Goal: Find specific page/section: Find specific page/section

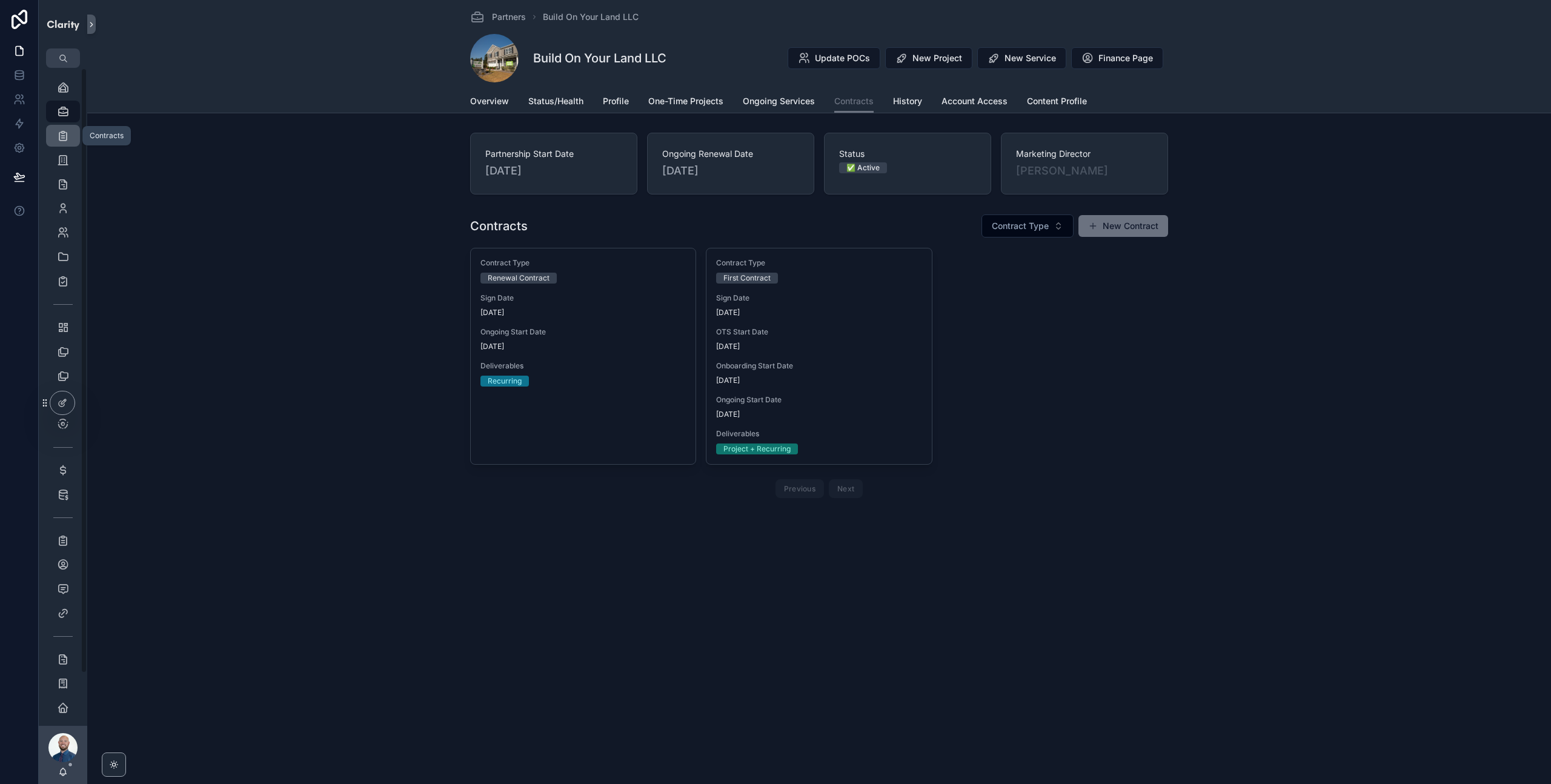
click at [64, 135] on icon "scrollable content" at bounding box center [63, 135] width 12 height 12
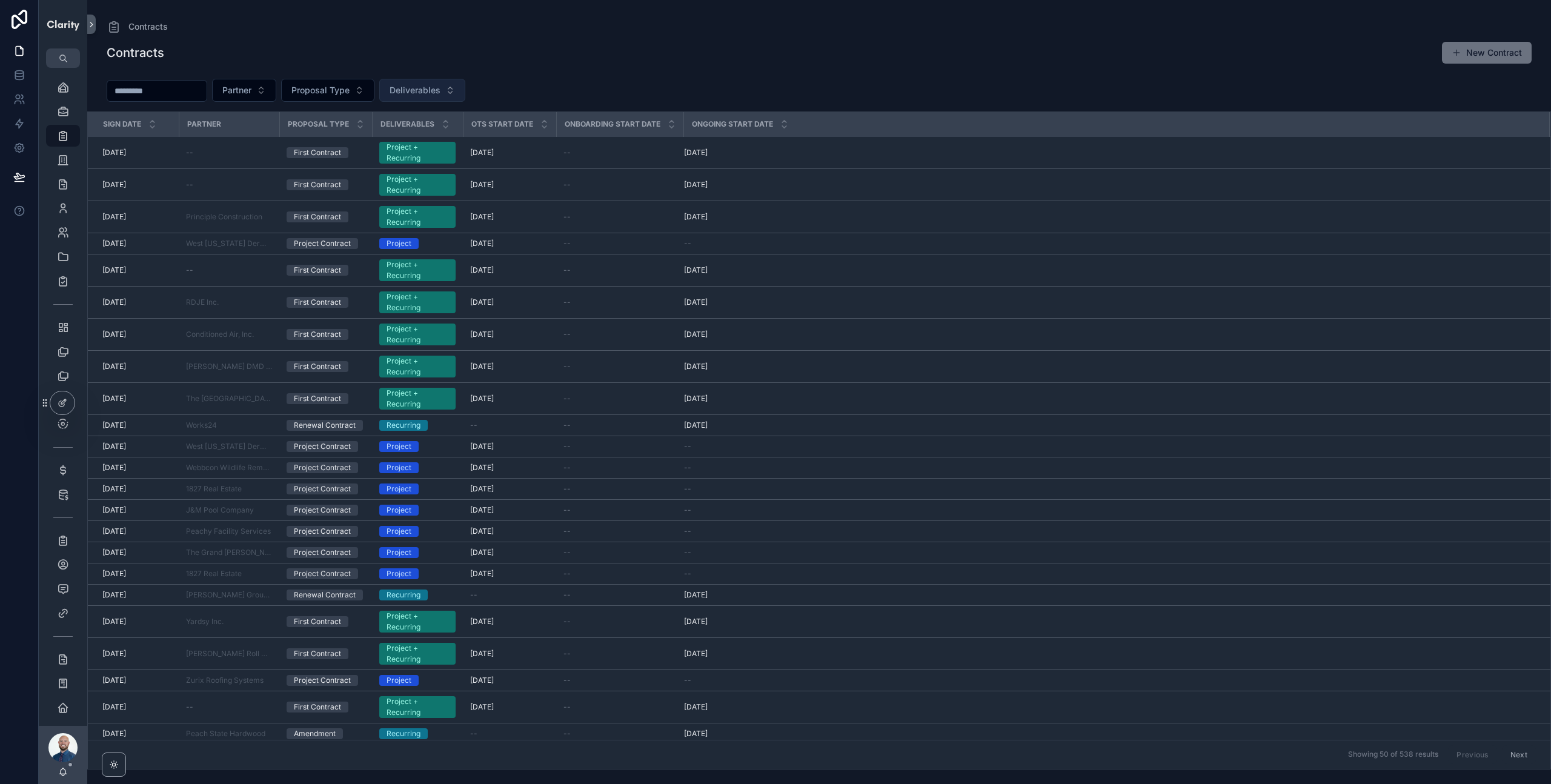
click at [431, 90] on span "Deliverables" at bounding box center [415, 90] width 51 height 12
click at [569, 77] on div "Partner Proposal Type Deliverables" at bounding box center [819, 92] width 1464 height 37
click at [64, 323] on icon "scrollable content" at bounding box center [63, 327] width 12 height 12
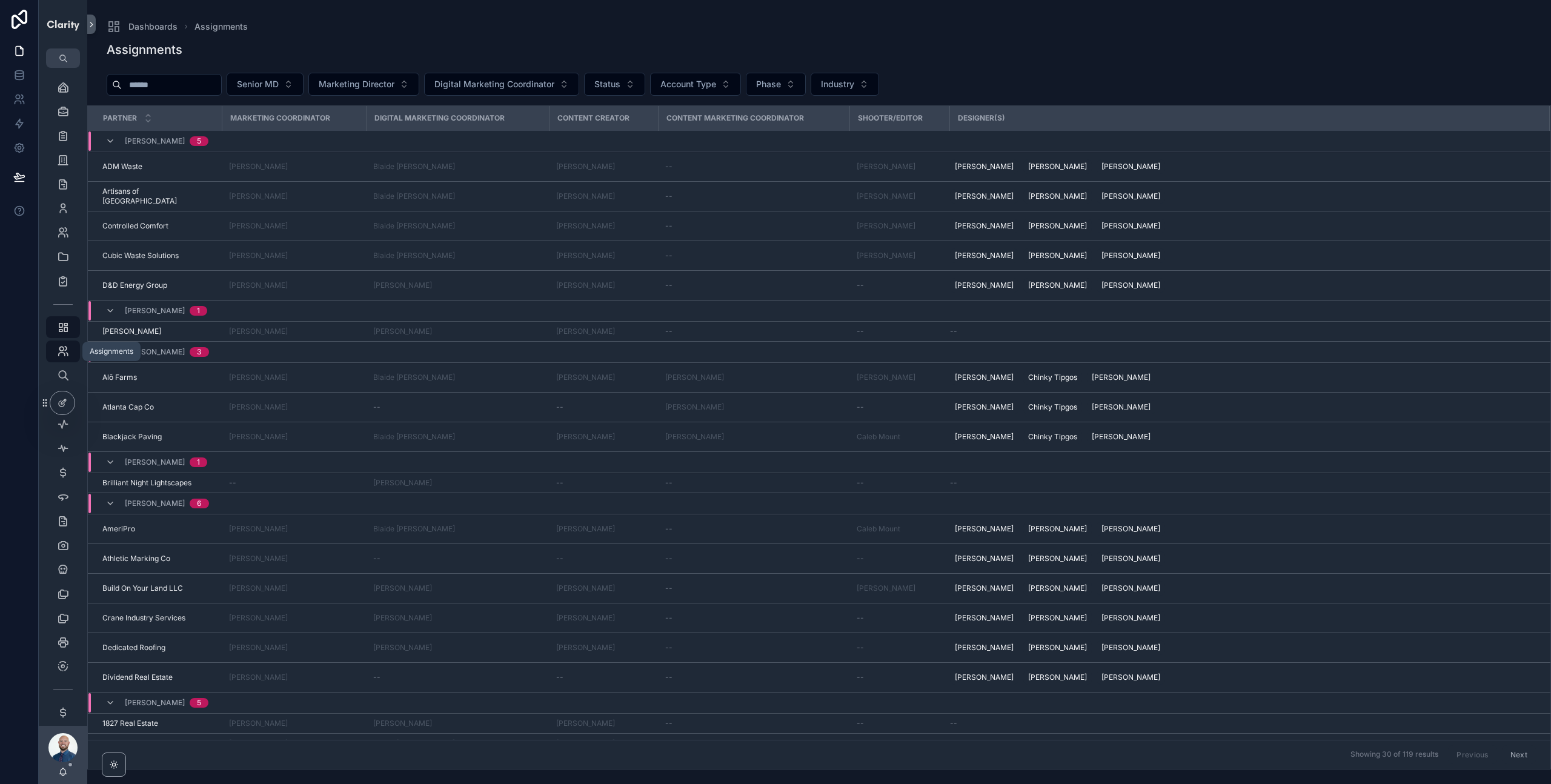
click at [64, 356] on icon "scrollable content" at bounding box center [63, 351] width 12 height 12
click at [60, 252] on icon "scrollable content" at bounding box center [63, 255] width 13 height 12
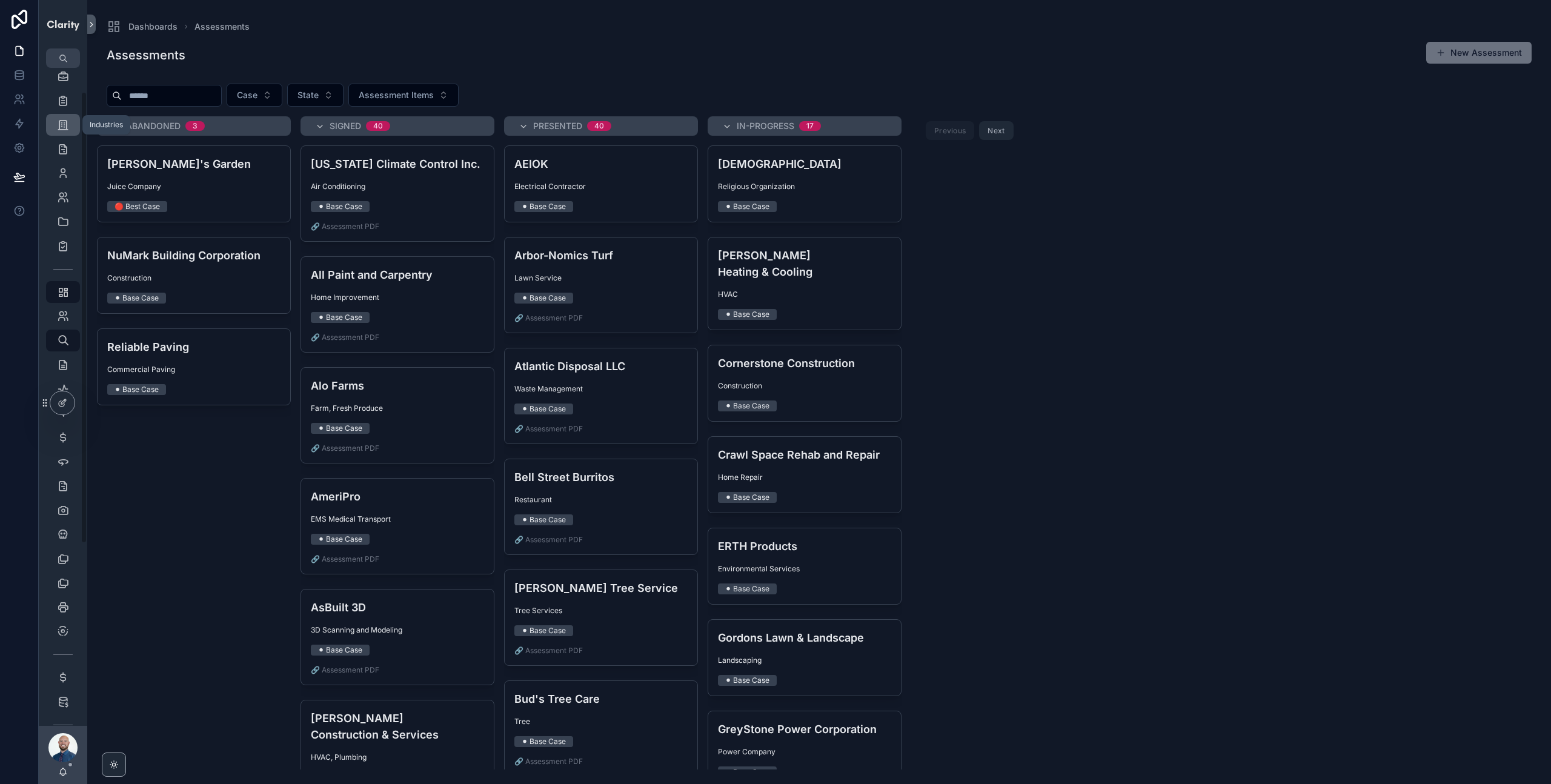
scroll to position [19, 0]
click at [62, 114] on icon "scrollable content" at bounding box center [63, 116] width 12 height 12
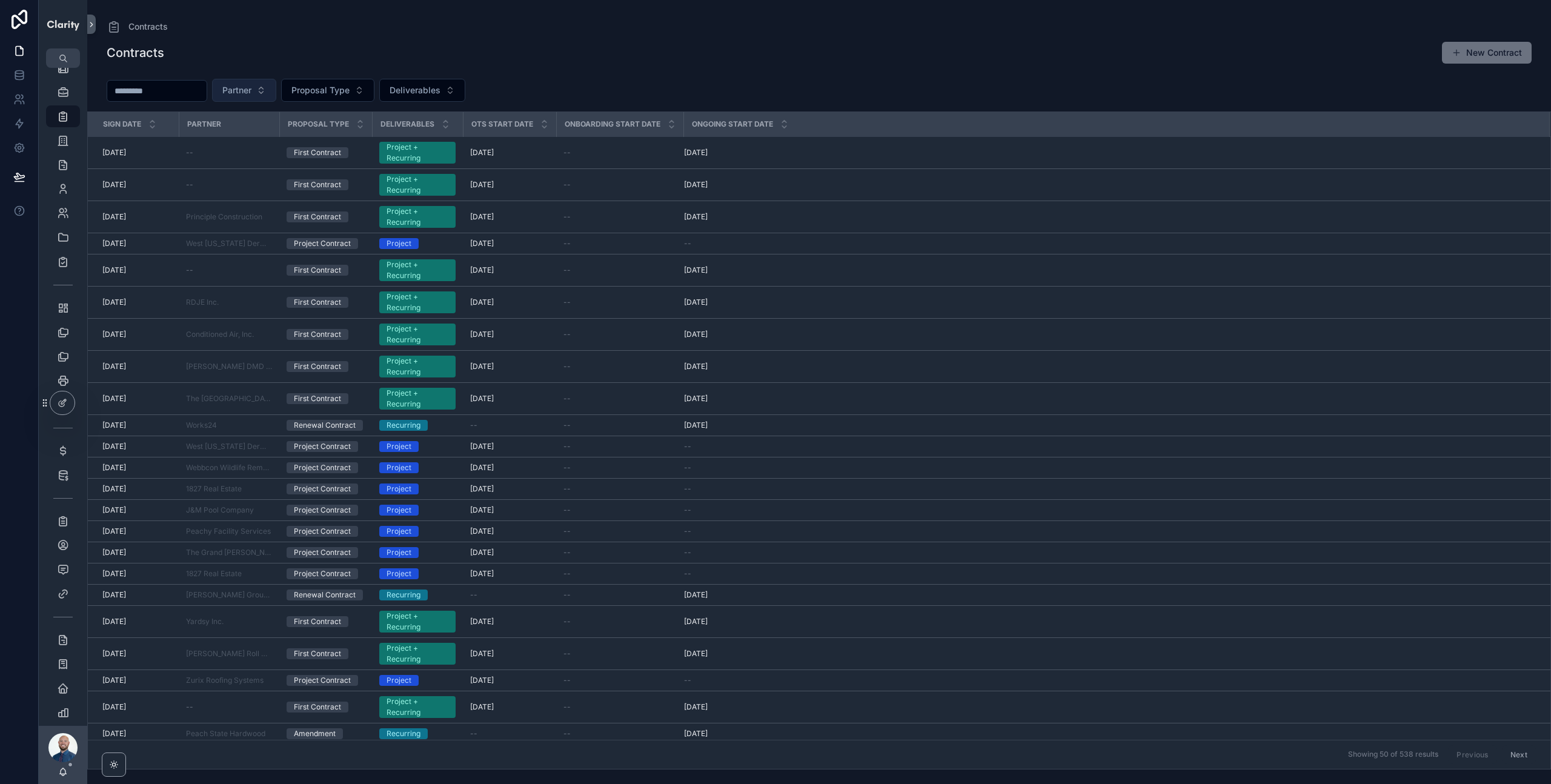
click at [272, 94] on button "Partner" at bounding box center [244, 90] width 64 height 23
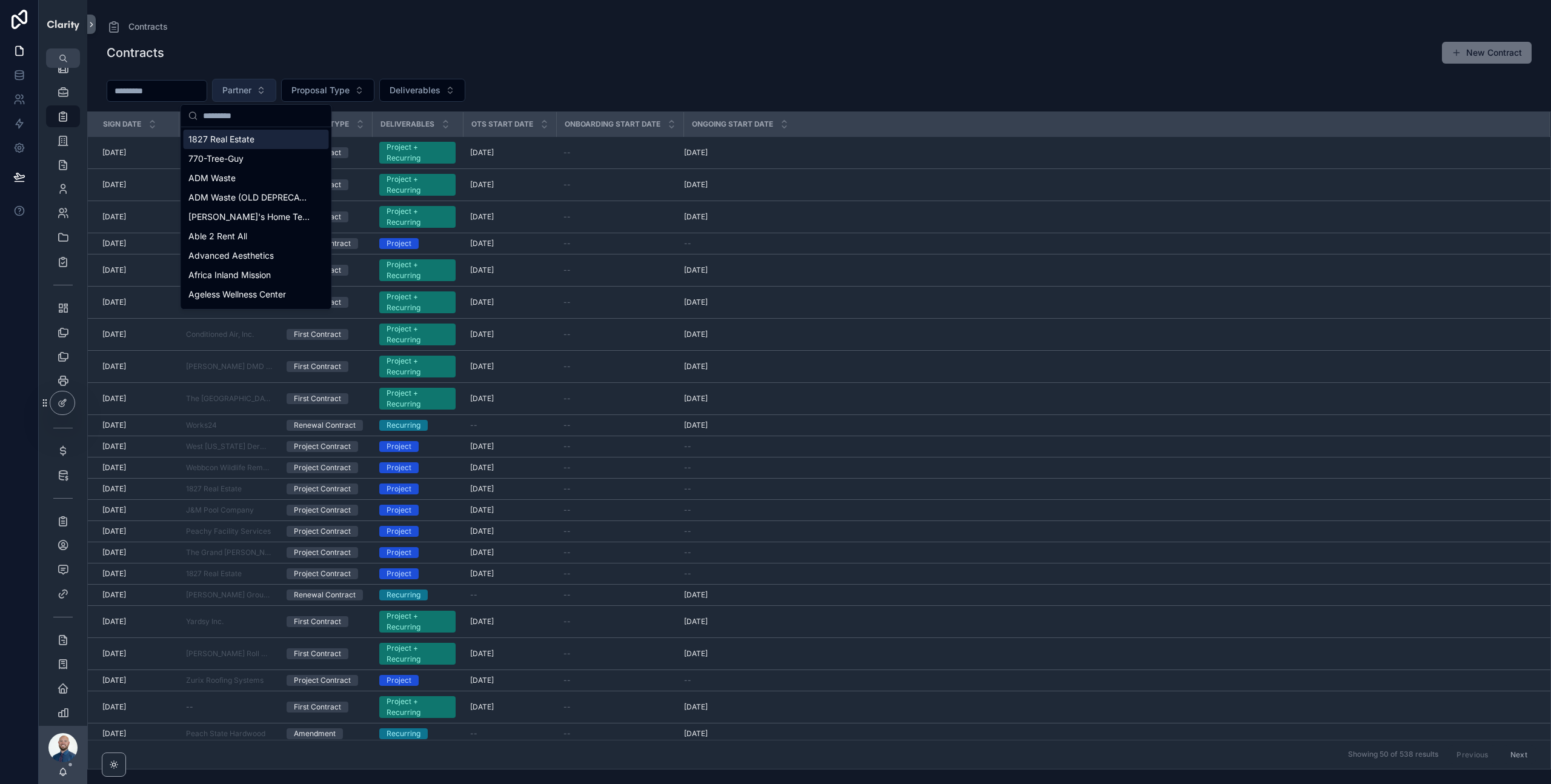
type input "*"
click at [350, 90] on span "Proposal Type" at bounding box center [320, 90] width 58 height 12
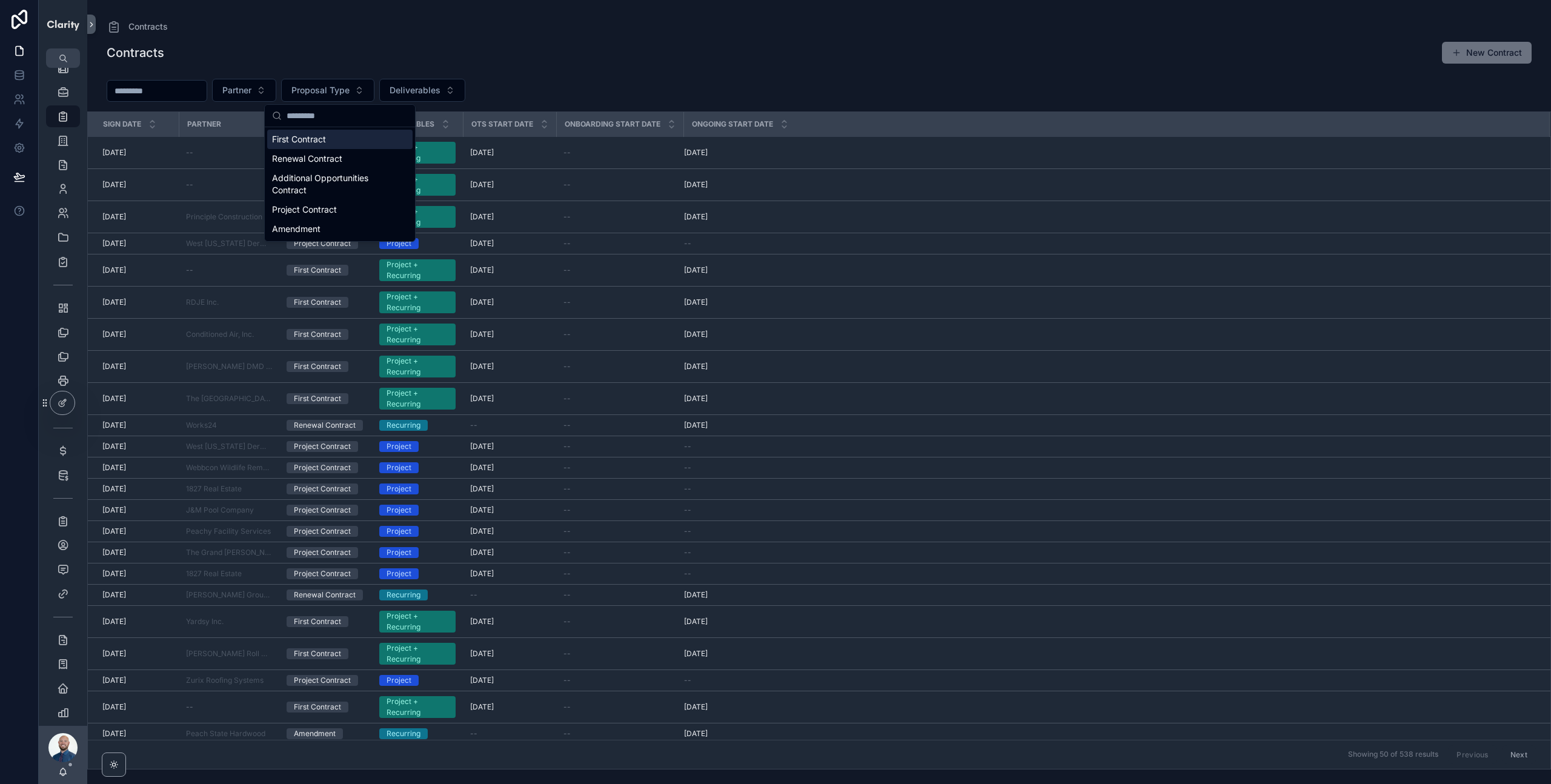
click at [320, 138] on div "First Contract" at bounding box center [339, 138] width 145 height 19
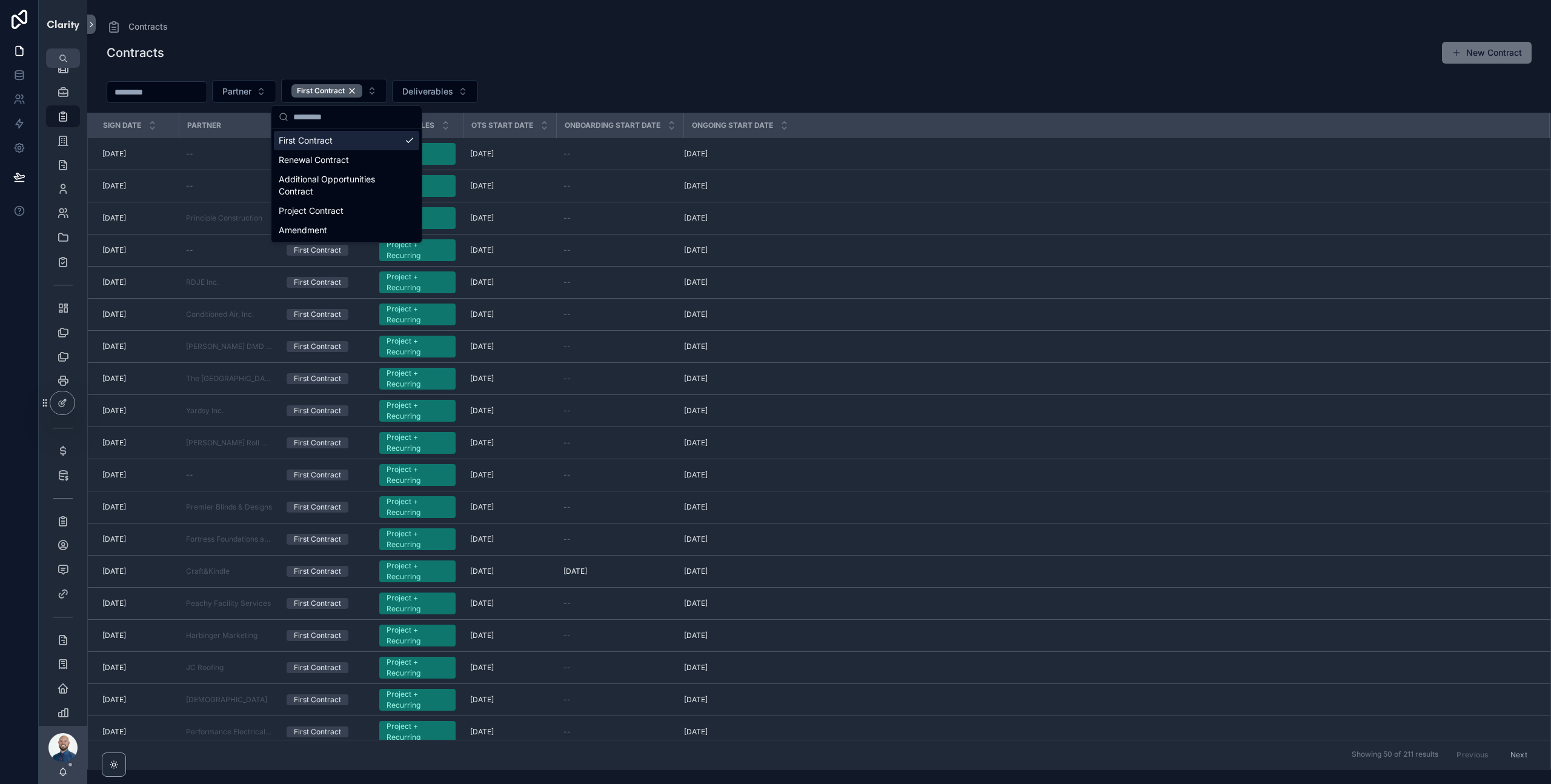
click at [629, 67] on div "Contracts New Contract" at bounding box center [819, 55] width 1464 height 28
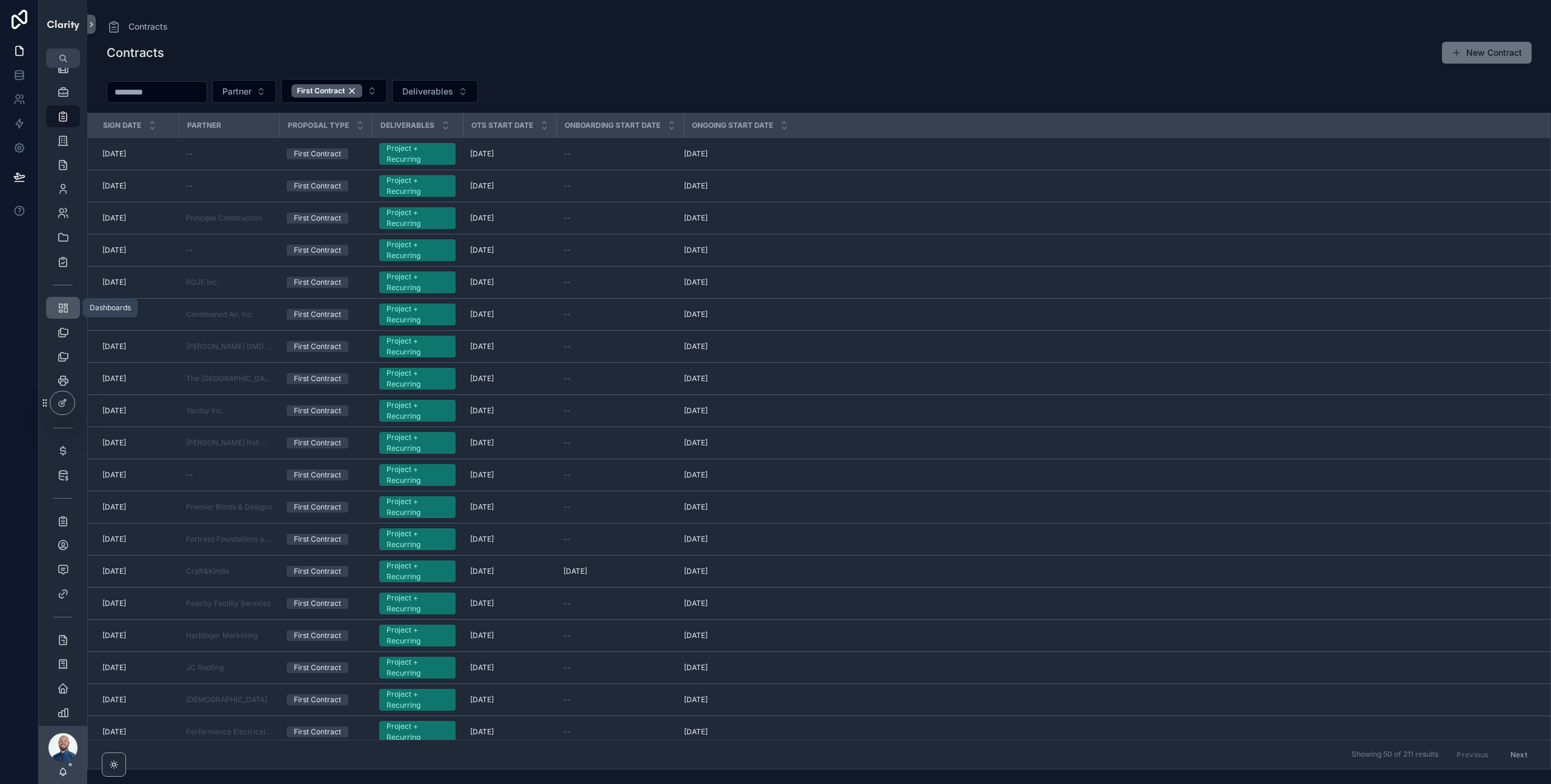
click at [66, 309] on icon "scrollable content" at bounding box center [63, 308] width 12 height 12
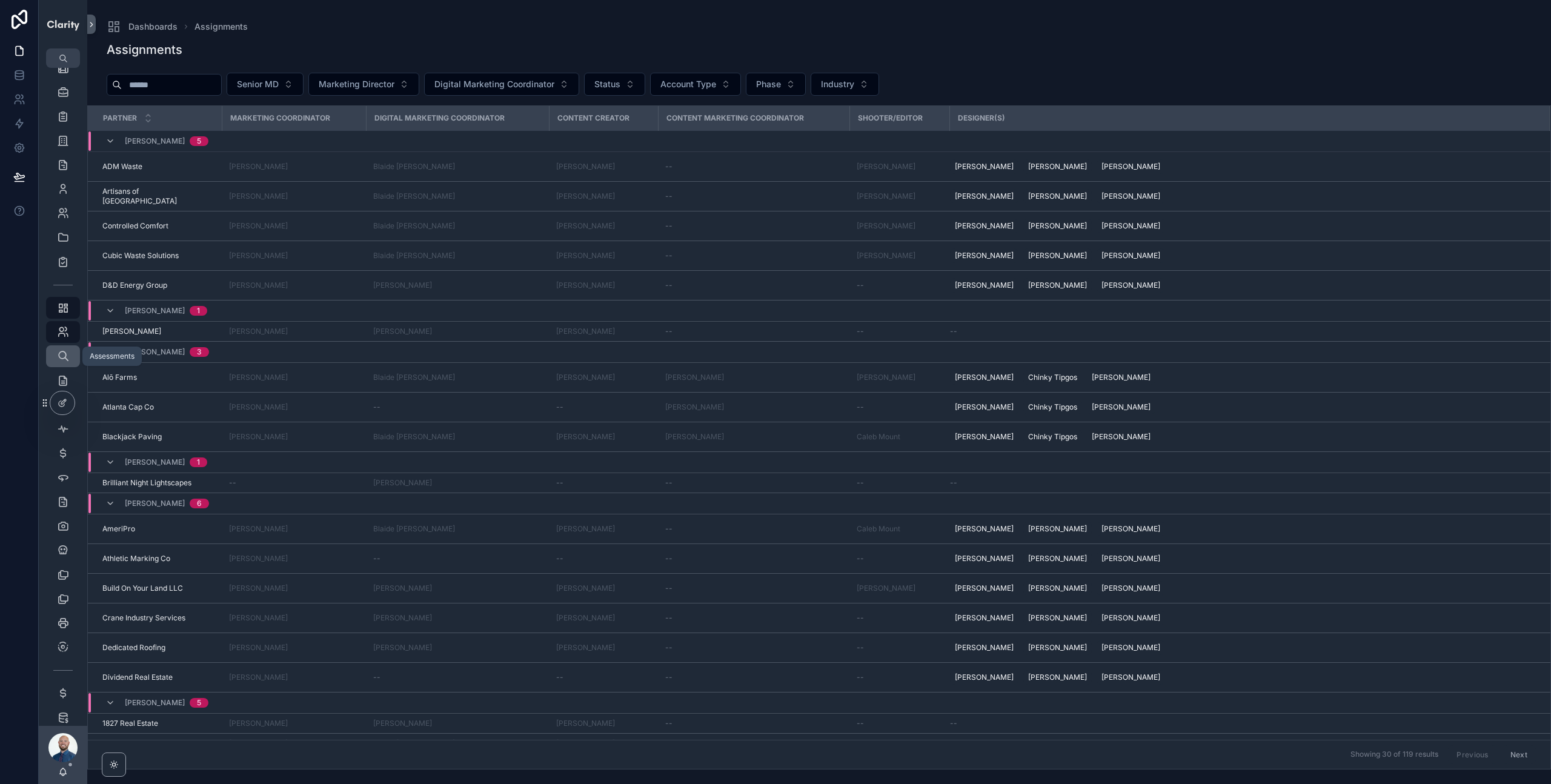
click at [63, 354] on icon "scrollable content" at bounding box center [63, 356] width 13 height 12
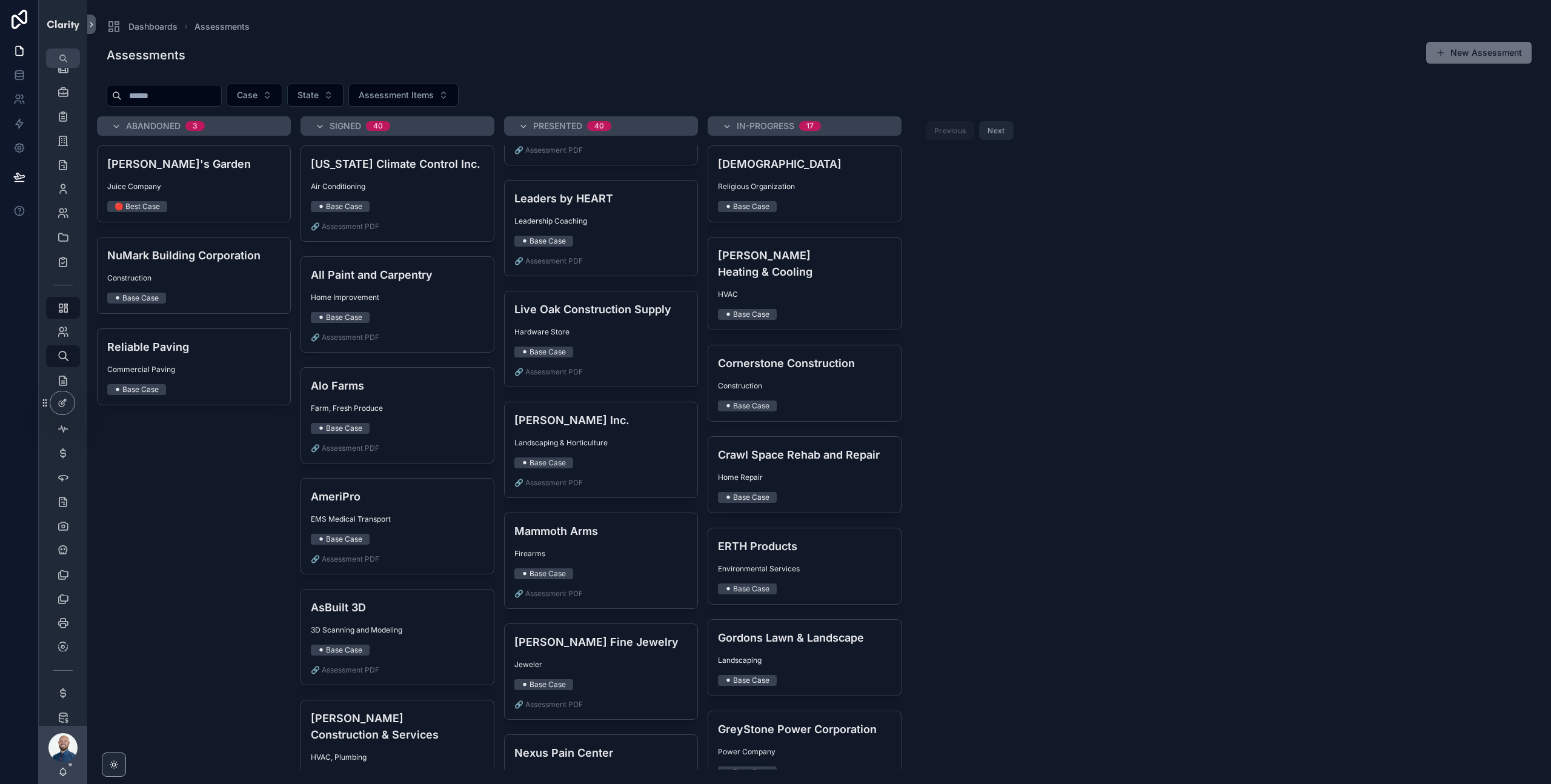
scroll to position [3799, 0]
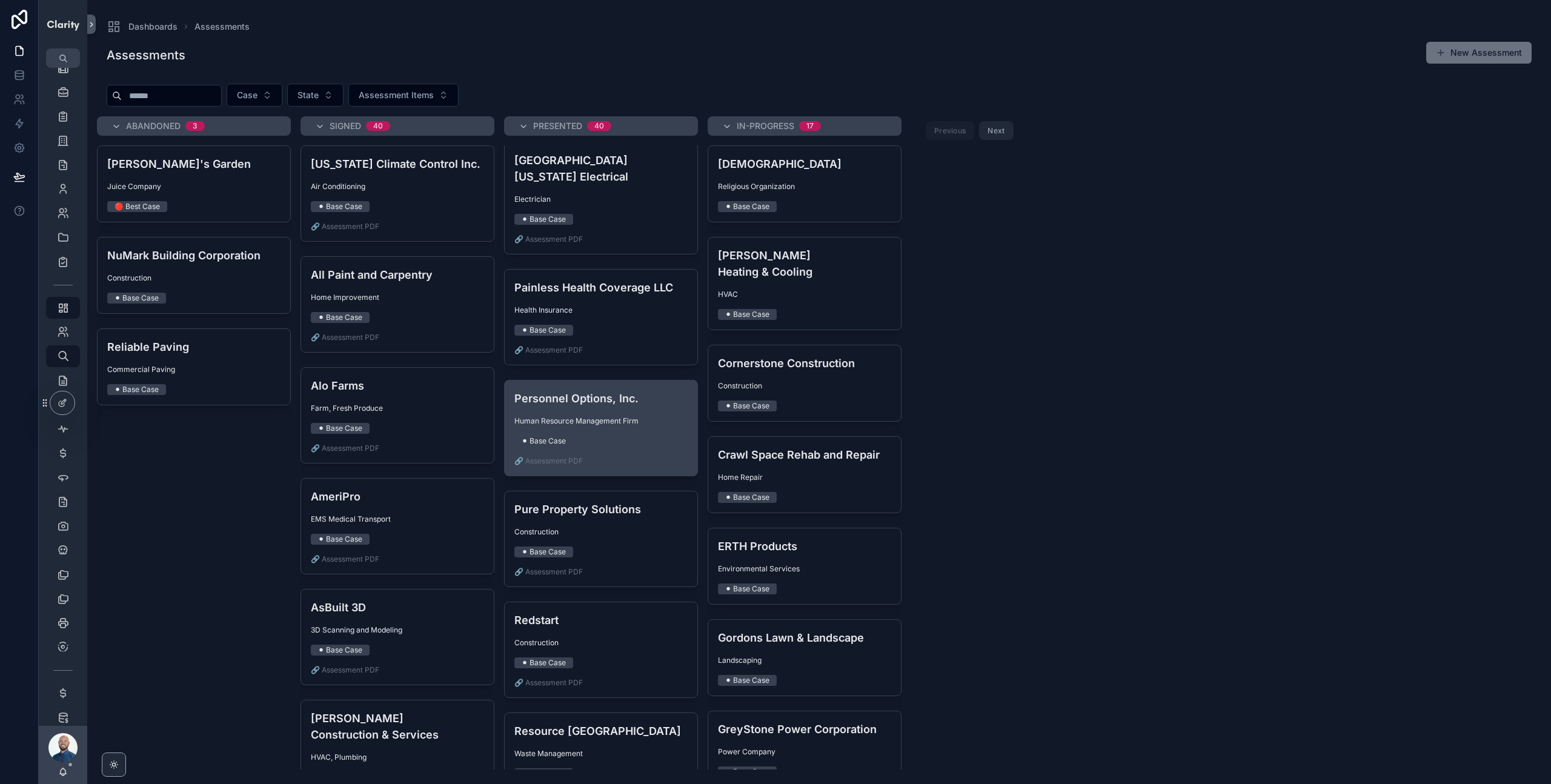
click at [625, 407] on div "Personnel Options, Inc. Human Resource Management Firm ⚫ Base Case 🔗 Assessment…" at bounding box center [601, 427] width 192 height 95
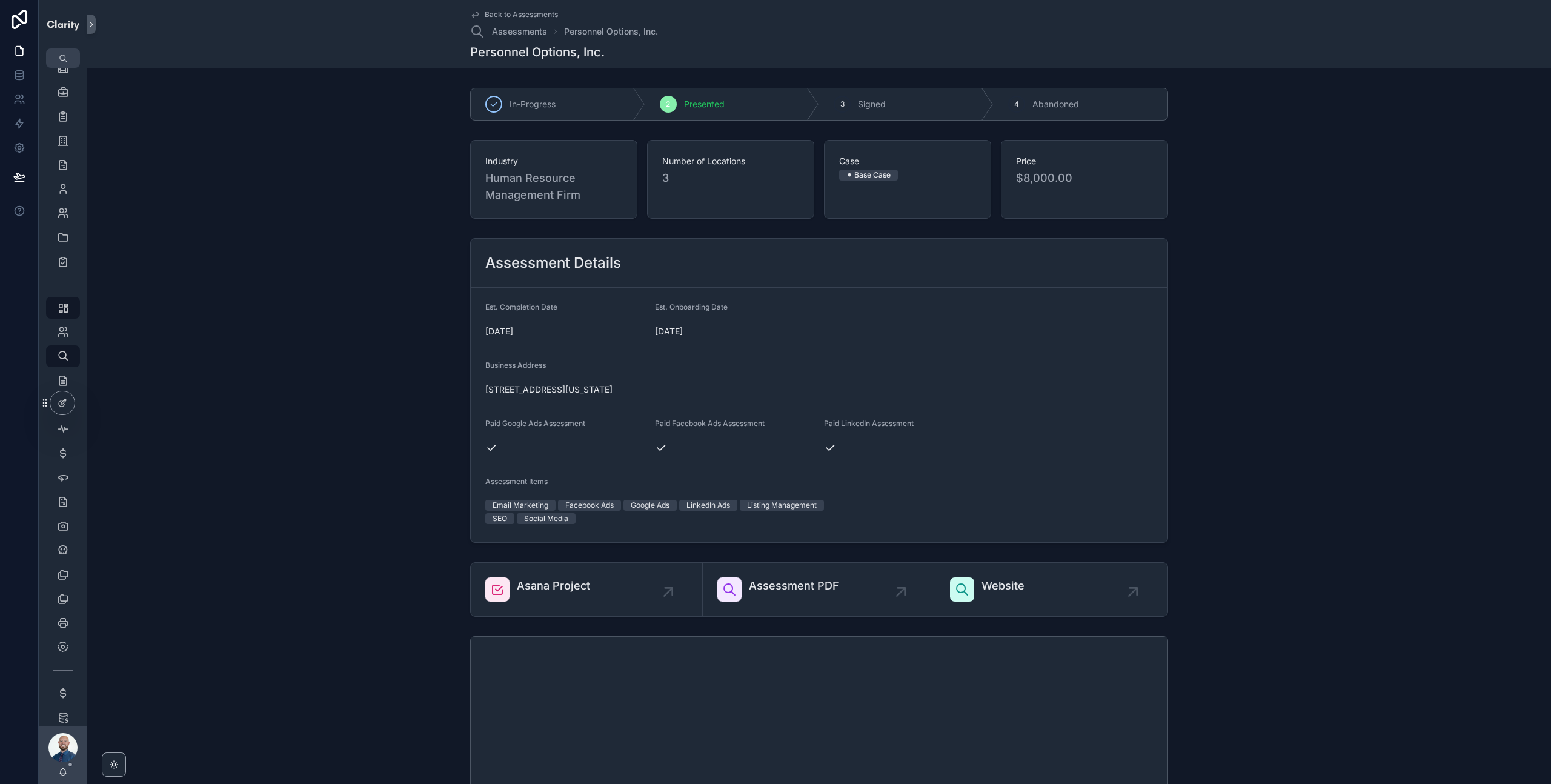
click at [517, 14] on span "Back to Assessments" at bounding box center [521, 14] width 73 height 10
